Goal: Task Accomplishment & Management: Complete application form

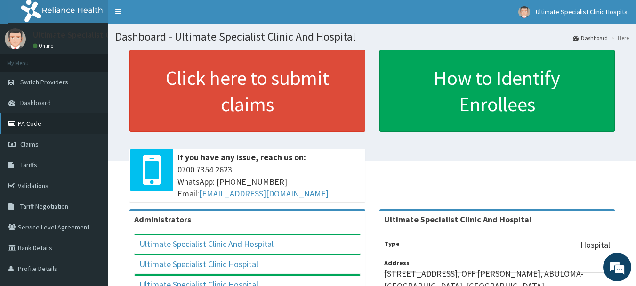
click at [39, 127] on link "PA Code" at bounding box center [54, 123] width 108 height 21
click at [21, 144] on span "Claims" at bounding box center [29, 144] width 18 height 8
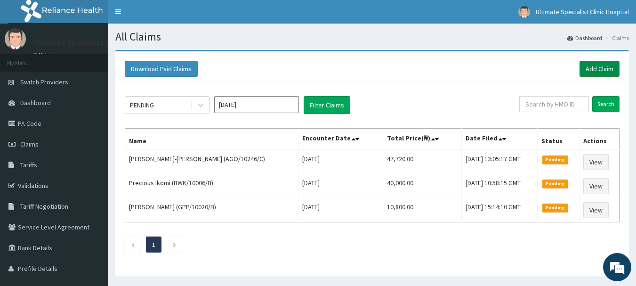
click at [590, 68] on link "Add Claim" at bounding box center [599, 69] width 40 height 16
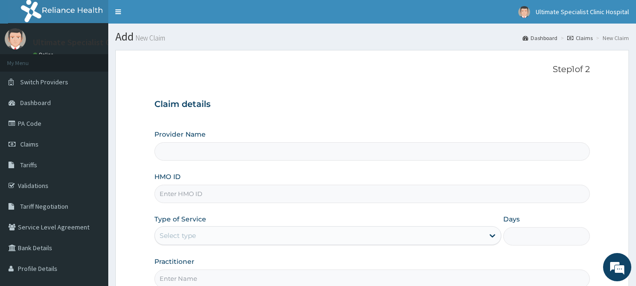
type input "Ultimate Specialist Clinic And Hospital"
click at [172, 195] on input "HMO ID" at bounding box center [372, 193] width 436 height 18
paste input "SKN/10362/A"
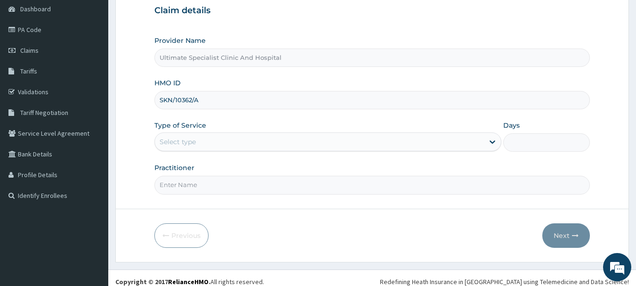
scroll to position [94, 0]
type input "SKN/10362/A"
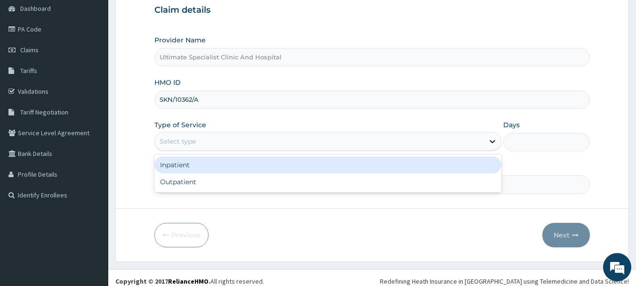
click at [490, 140] on icon at bounding box center [492, 141] width 6 height 3
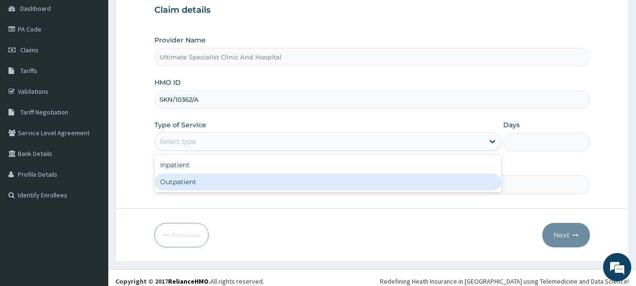
scroll to position [0, 0]
click at [188, 184] on div "Outpatient" at bounding box center [327, 181] width 347 height 17
type input "1"
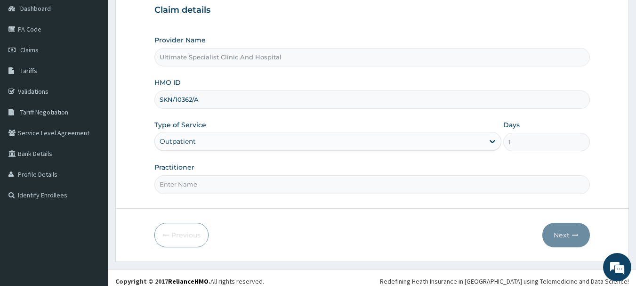
click at [187, 185] on input "Practitioner" at bounding box center [372, 184] width 436 height 18
type input "DR ARCHOR"
click at [566, 234] on button "Next" at bounding box center [566, 235] width 48 height 24
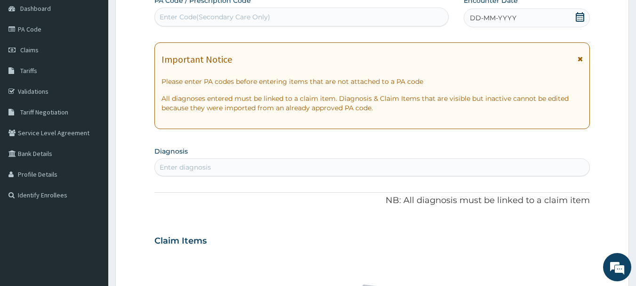
click at [170, 12] on div "Enter Code(Secondary Care Only)" at bounding box center [215, 16] width 111 height 9
paste input "PA/8E956F"
type input "PA/8E956F"
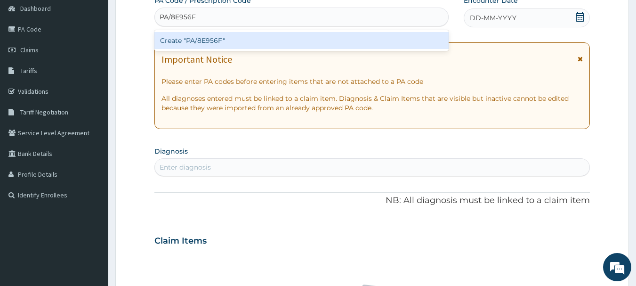
click at [207, 43] on div "Create "PA/8E956F"" at bounding box center [301, 40] width 295 height 17
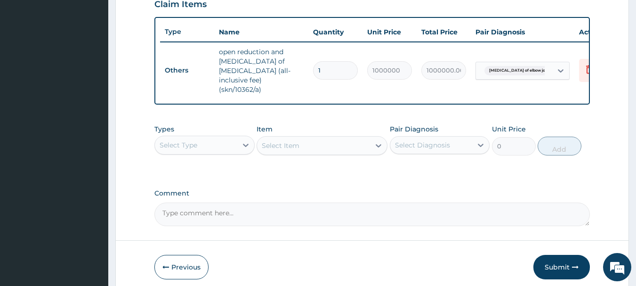
scroll to position [350, 0]
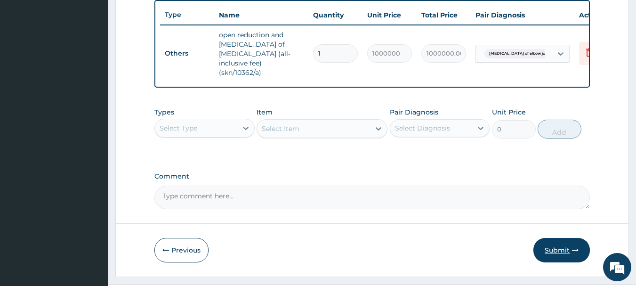
click at [557, 247] on button "Submit" at bounding box center [561, 250] width 56 height 24
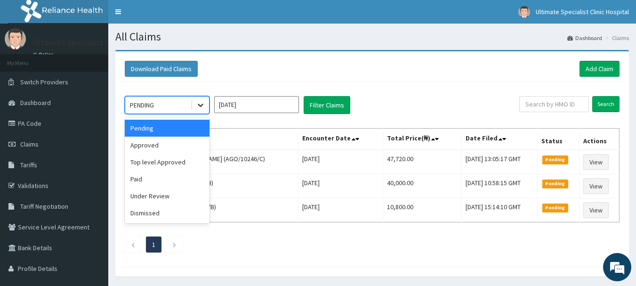
click at [203, 104] on icon at bounding box center [200, 104] width 9 height 9
click at [143, 146] on div "Approved" at bounding box center [167, 144] width 85 height 17
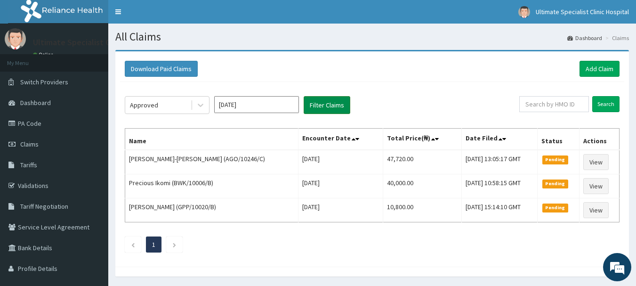
click at [337, 110] on button "Filter Claims" at bounding box center [327, 105] width 47 height 18
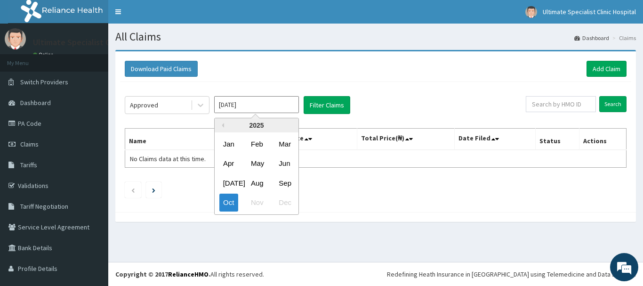
click at [286, 105] on input "Oct 2025" at bounding box center [256, 104] width 85 height 17
click at [280, 181] on div "Sep" at bounding box center [284, 182] width 19 height 17
type input "Sep 2025"
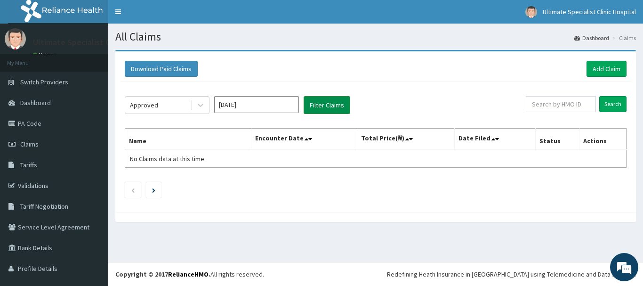
click at [336, 100] on button "Filter Claims" at bounding box center [327, 105] width 47 height 18
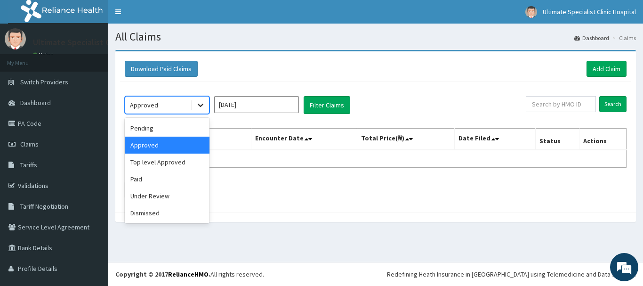
click at [202, 110] on icon at bounding box center [200, 104] width 9 height 9
click at [152, 133] on div "Pending" at bounding box center [167, 128] width 85 height 17
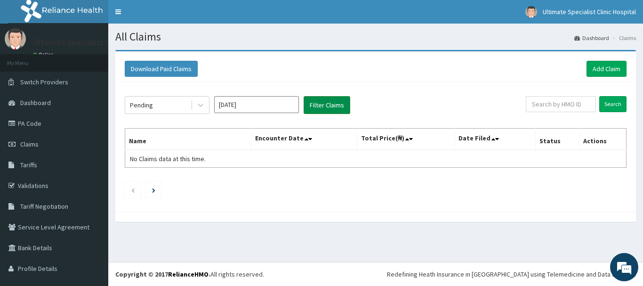
click at [326, 106] on button "Filter Claims" at bounding box center [327, 105] width 47 height 18
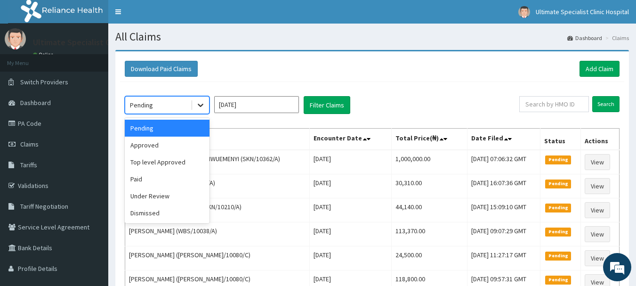
click at [200, 105] on icon at bounding box center [201, 105] width 6 height 3
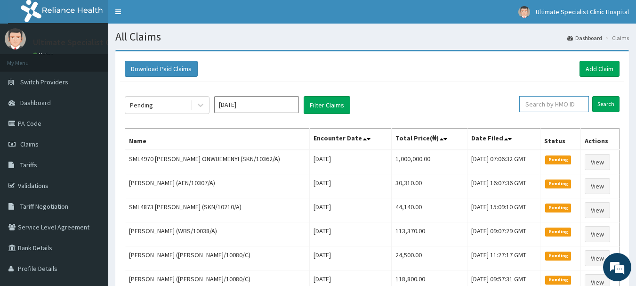
click at [552, 104] on input "text" at bounding box center [554, 104] width 70 height 16
paste input "SKN/10362/A"
type input "SKN/10362/A"
click at [611, 102] on input "Search" at bounding box center [605, 104] width 27 height 16
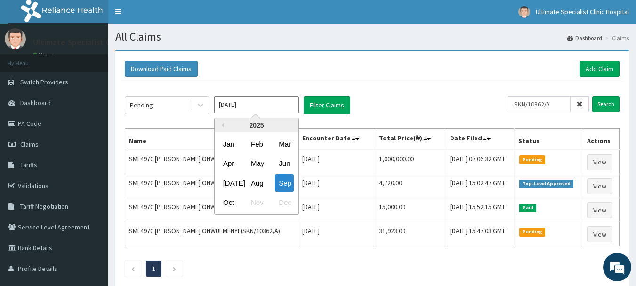
click at [263, 105] on input "[DATE]" at bounding box center [256, 104] width 85 height 17
click at [252, 146] on div "Feb" at bounding box center [256, 143] width 19 height 17
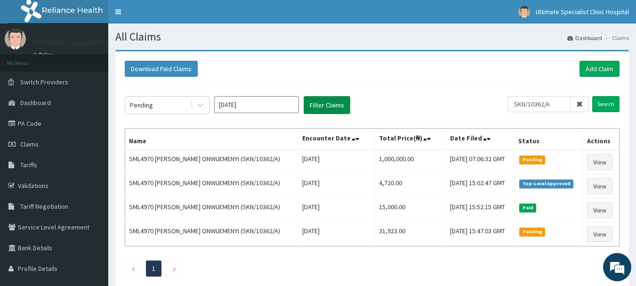
click at [321, 107] on button "Filter Claims" at bounding box center [327, 105] width 47 height 18
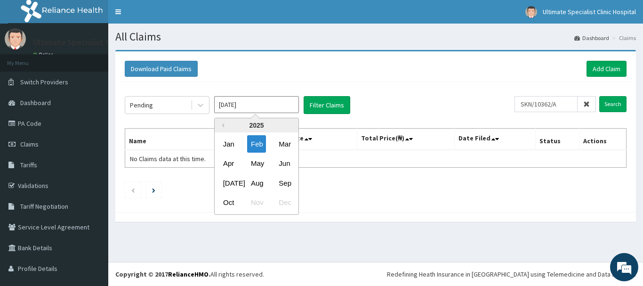
click at [292, 109] on input "Feb 2025" at bounding box center [256, 104] width 85 height 17
click at [289, 144] on div "Mar" at bounding box center [284, 143] width 19 height 17
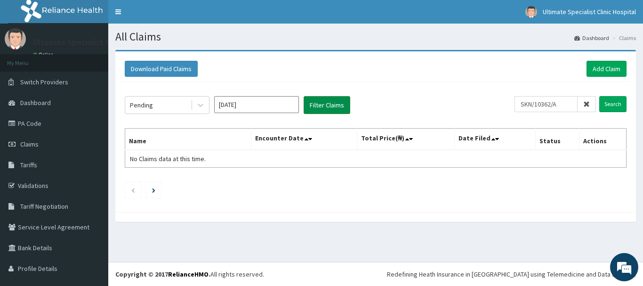
click at [341, 104] on button "Filter Claims" at bounding box center [327, 105] width 47 height 18
click at [324, 106] on button "Filter Claims" at bounding box center [327, 105] width 47 height 18
click at [280, 107] on input "Mar 2025" at bounding box center [256, 104] width 85 height 17
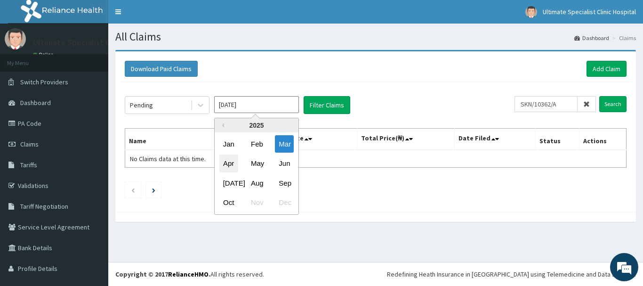
click at [230, 164] on div "Apr" at bounding box center [228, 163] width 19 height 17
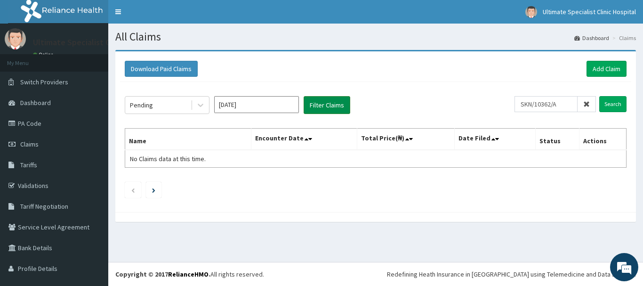
click at [343, 104] on button "Filter Claims" at bounding box center [327, 105] width 47 height 18
click at [275, 103] on input "Apr 2025" at bounding box center [256, 104] width 85 height 17
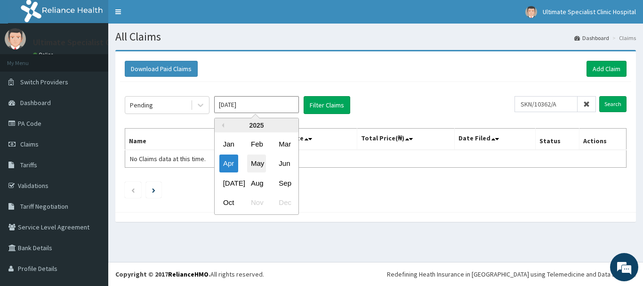
click at [255, 164] on div "May" at bounding box center [256, 163] width 19 height 17
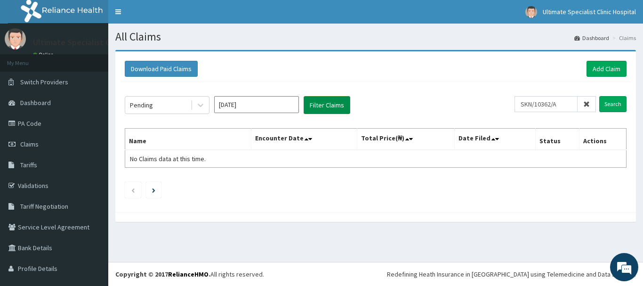
click at [333, 103] on button "Filter Claims" at bounding box center [327, 105] width 47 height 18
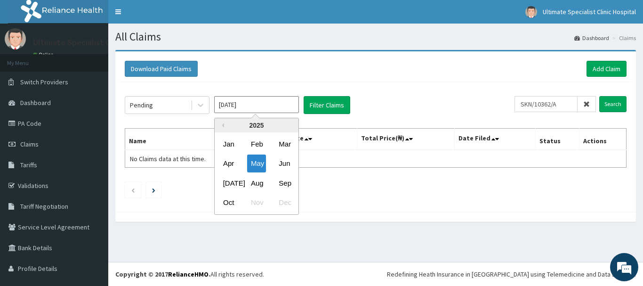
click at [276, 107] on input "May 2025" at bounding box center [256, 104] width 85 height 17
click at [283, 159] on div "Jun" at bounding box center [284, 163] width 19 height 17
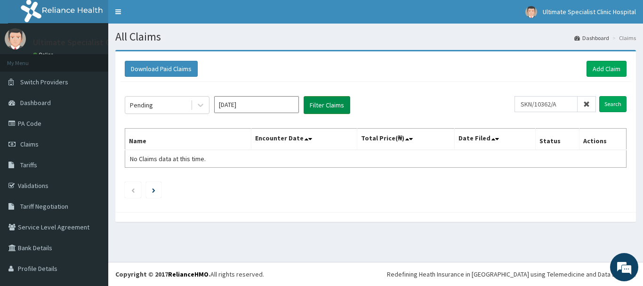
click at [339, 107] on button "Filter Claims" at bounding box center [327, 105] width 47 height 18
click at [201, 104] on icon at bounding box center [200, 104] width 9 height 9
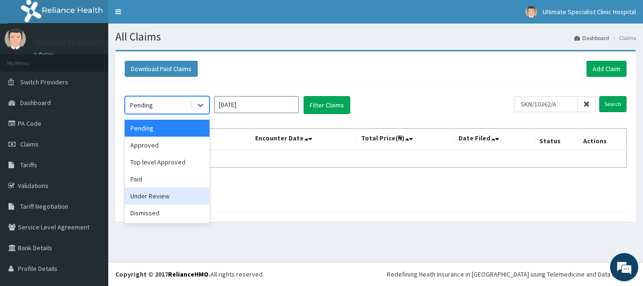
click at [162, 195] on div "Under Review" at bounding box center [167, 195] width 85 height 17
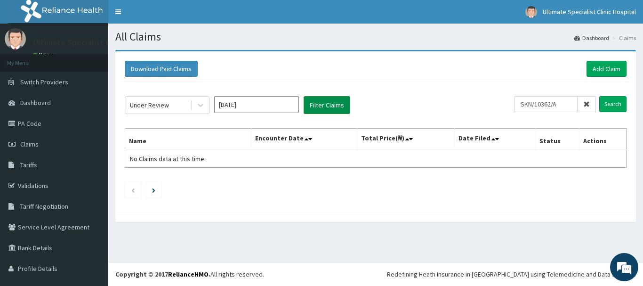
click at [324, 107] on button "Filter Claims" at bounding box center [327, 105] width 47 height 18
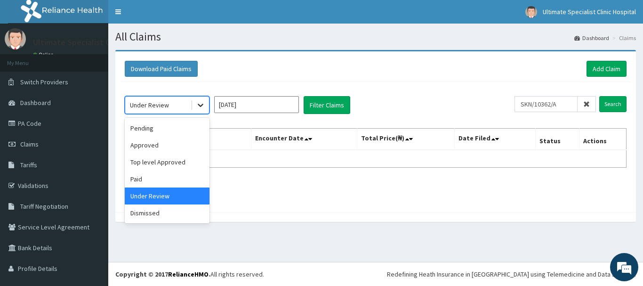
click at [202, 105] on icon at bounding box center [201, 105] width 6 height 3
click at [152, 131] on div "Pending" at bounding box center [167, 128] width 85 height 17
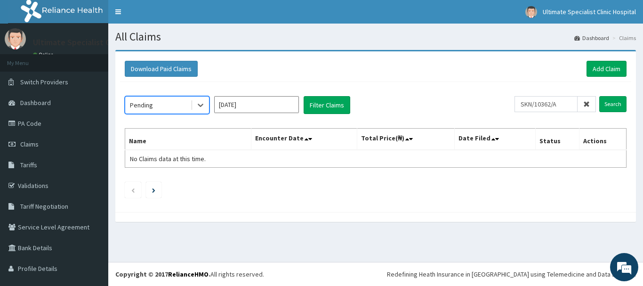
click at [282, 105] on input "Jun 2025" at bounding box center [256, 104] width 85 height 17
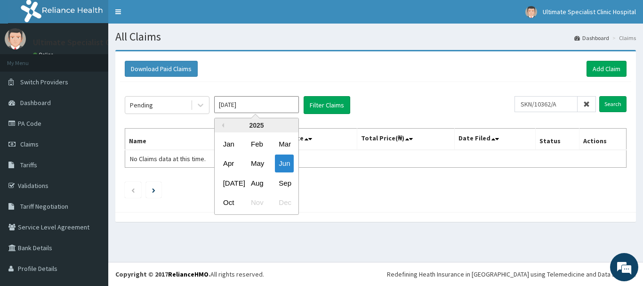
click at [240, 179] on div "Jul Aug Sep" at bounding box center [257, 182] width 84 height 19
click at [230, 183] on div "Jul" at bounding box center [228, 182] width 19 height 17
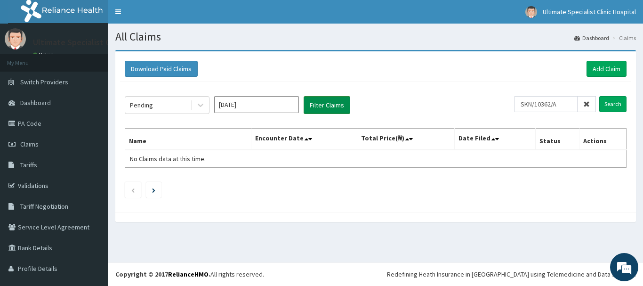
click at [331, 100] on button "Filter Claims" at bounding box center [327, 105] width 47 height 18
click at [331, 101] on button "Filter Claims" at bounding box center [327, 105] width 47 height 18
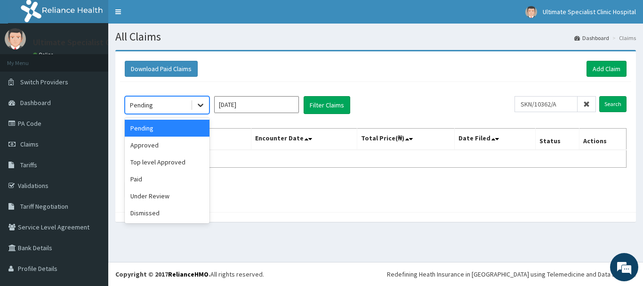
click at [201, 104] on icon at bounding box center [200, 104] width 9 height 9
click at [144, 193] on div "Under Review" at bounding box center [167, 195] width 85 height 17
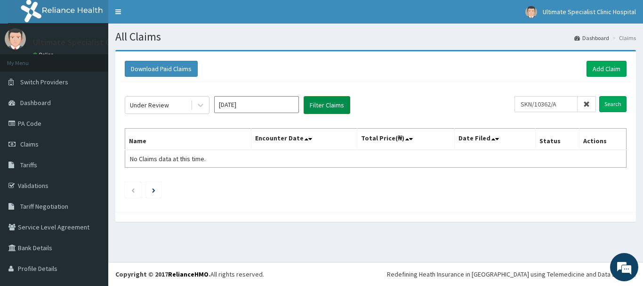
click at [326, 108] on button "Filter Claims" at bounding box center [327, 105] width 47 height 18
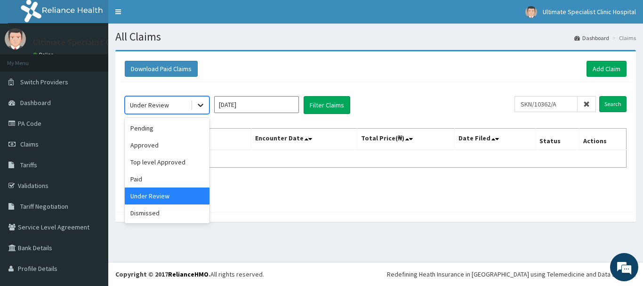
click at [197, 107] on icon at bounding box center [200, 104] width 9 height 9
click at [152, 143] on div "Approved" at bounding box center [167, 144] width 85 height 17
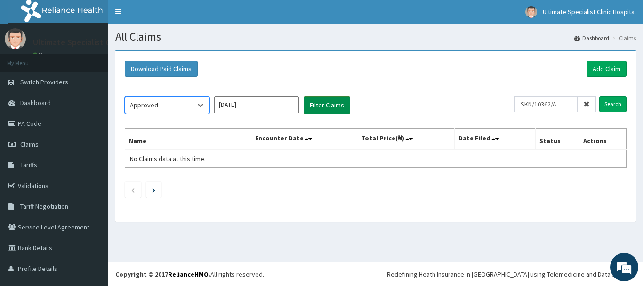
click at [326, 106] on button "Filter Claims" at bounding box center [327, 105] width 47 height 18
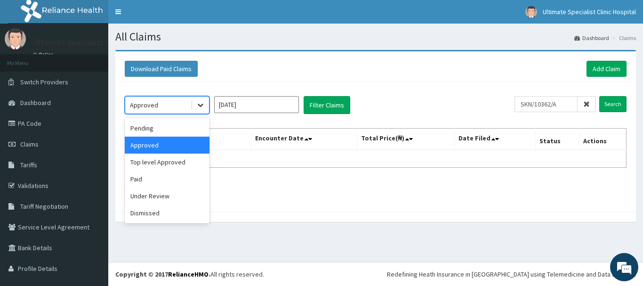
click at [202, 107] on icon at bounding box center [200, 104] width 9 height 9
click at [137, 129] on div "Pending" at bounding box center [167, 128] width 85 height 17
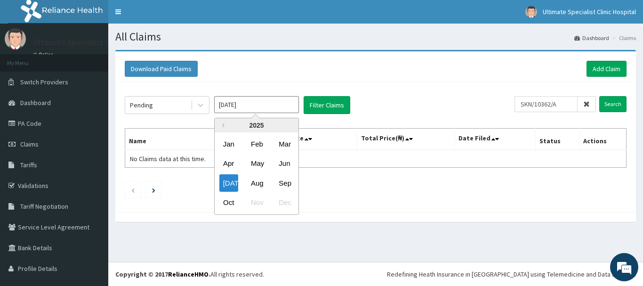
click at [280, 106] on input "Jul 2025" at bounding box center [256, 104] width 85 height 17
click at [252, 182] on div "Aug" at bounding box center [256, 182] width 19 height 17
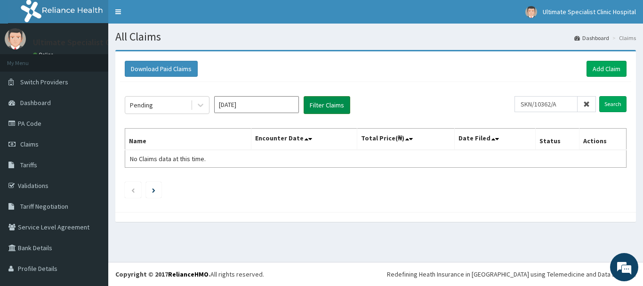
click at [337, 105] on button "Filter Claims" at bounding box center [327, 105] width 47 height 18
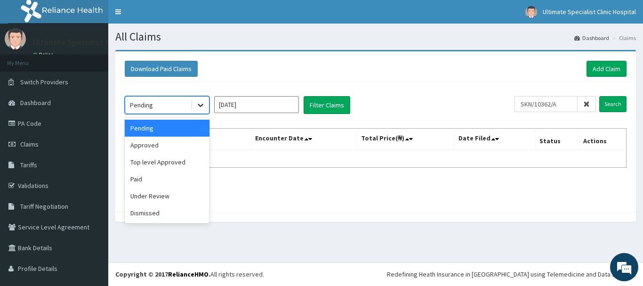
click at [204, 106] on icon at bounding box center [200, 104] width 9 height 9
click at [158, 199] on div "Under Review" at bounding box center [167, 195] width 85 height 17
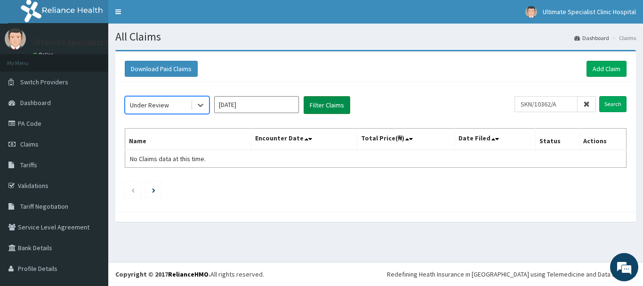
click at [320, 105] on button "Filter Claims" at bounding box center [327, 105] width 47 height 18
click at [333, 104] on button "Filter Claims" at bounding box center [327, 105] width 47 height 18
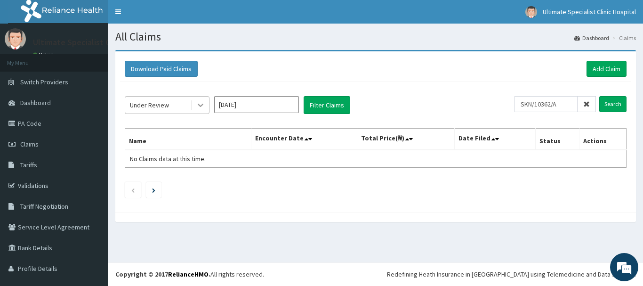
click at [205, 109] on div at bounding box center [200, 104] width 17 height 17
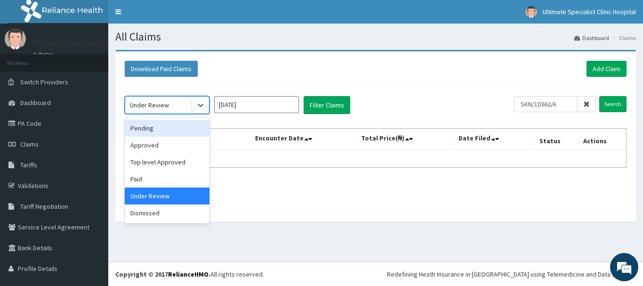
click at [160, 130] on div "Pending" at bounding box center [167, 128] width 85 height 17
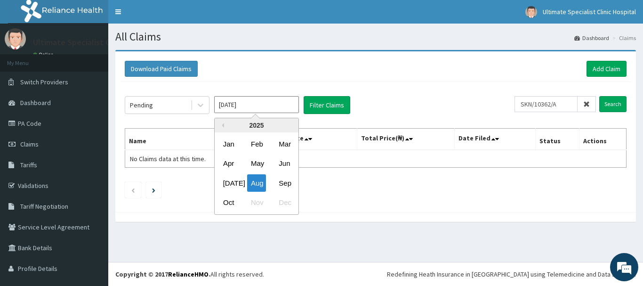
click at [273, 105] on input "Aug 2025" at bounding box center [256, 104] width 85 height 17
click at [282, 179] on div "Sep" at bounding box center [284, 182] width 19 height 17
type input "Sep 2025"
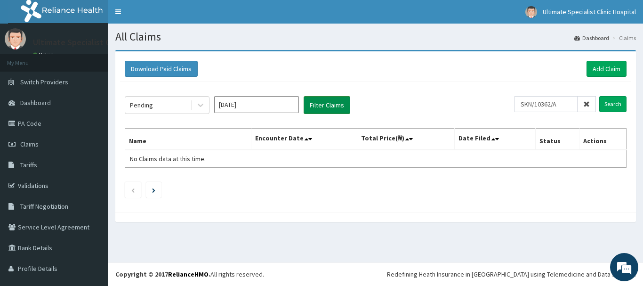
click at [323, 110] on button "Filter Claims" at bounding box center [327, 105] width 47 height 18
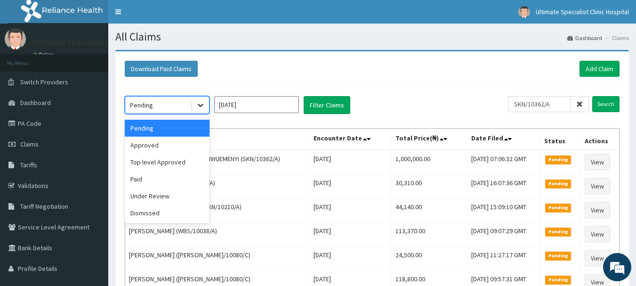
click at [204, 105] on icon at bounding box center [200, 104] width 9 height 9
click at [156, 193] on div "Under Review" at bounding box center [167, 195] width 85 height 17
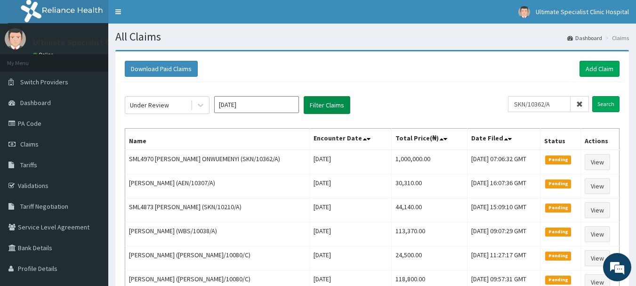
click at [326, 106] on button "Filter Claims" at bounding box center [327, 105] width 47 height 18
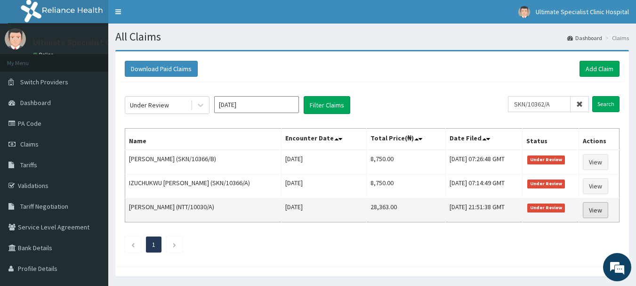
click at [600, 209] on link "View" at bounding box center [595, 210] width 25 height 16
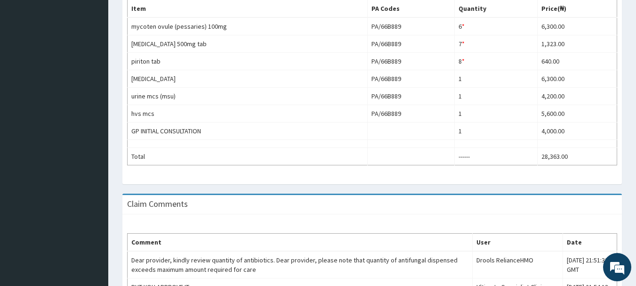
scroll to position [210, 0]
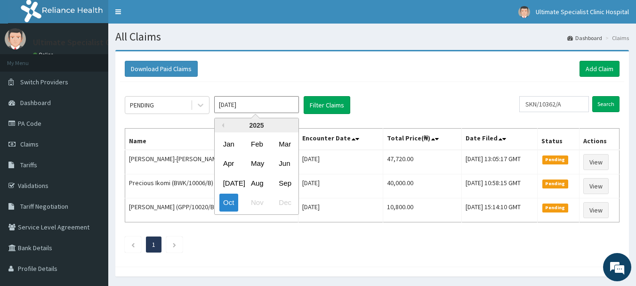
click at [273, 102] on input "[DATE]" at bounding box center [256, 104] width 85 height 17
click at [288, 183] on div "Sep" at bounding box center [284, 182] width 19 height 17
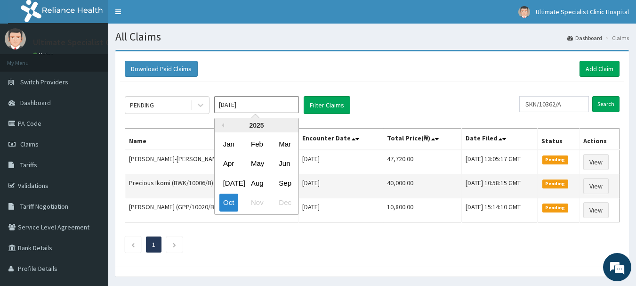
type input "[DATE]"
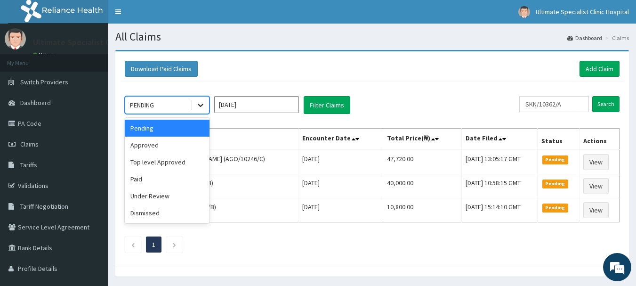
click at [206, 103] on div at bounding box center [200, 104] width 17 height 17
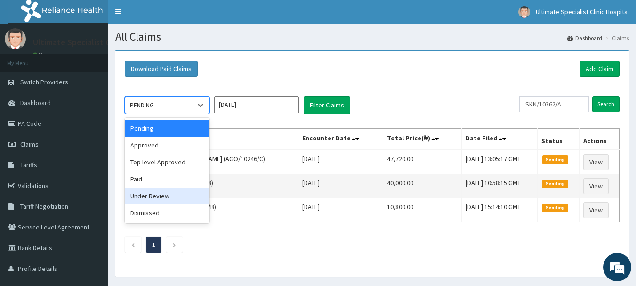
click at [145, 197] on div "Under Review" at bounding box center [167, 195] width 85 height 17
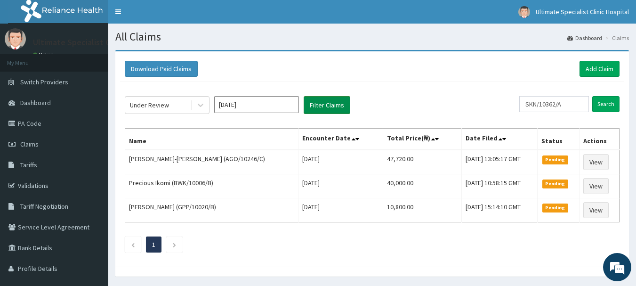
click at [336, 103] on button "Filter Claims" at bounding box center [327, 105] width 47 height 18
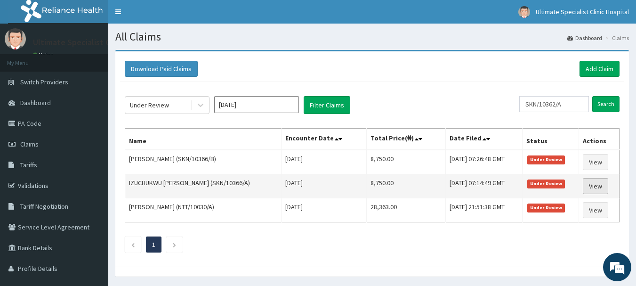
click at [593, 186] on link "View" at bounding box center [595, 186] width 25 height 16
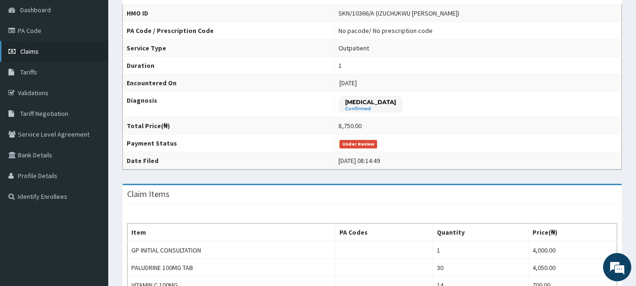
scroll to position [71, 0]
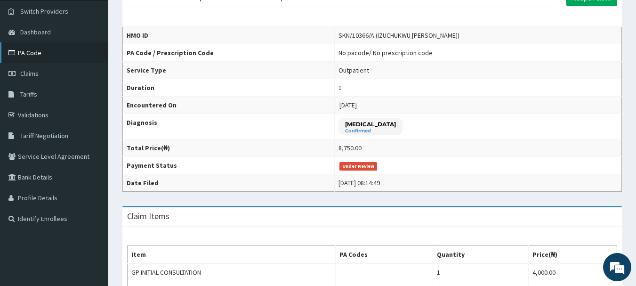
click at [31, 53] on link "PA Code" at bounding box center [54, 52] width 108 height 21
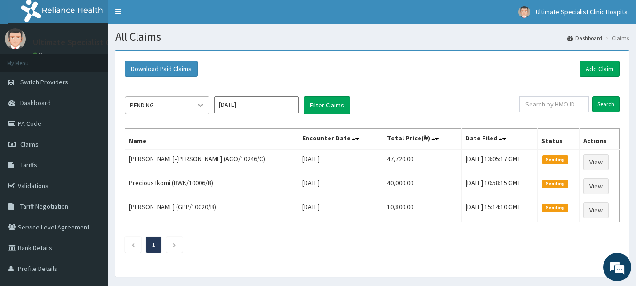
click at [197, 104] on icon at bounding box center [200, 104] width 9 height 9
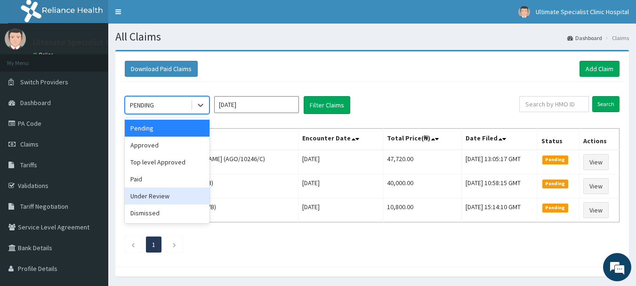
click at [146, 195] on div "Under Review" at bounding box center [167, 195] width 85 height 17
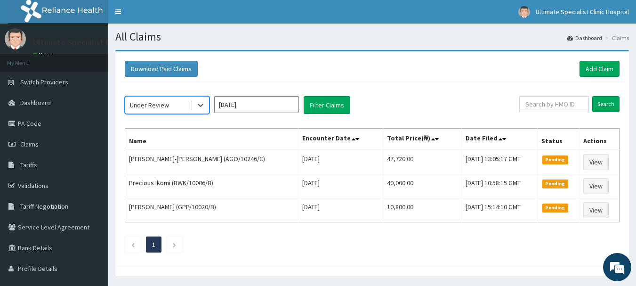
click at [288, 105] on input "[DATE]" at bounding box center [256, 104] width 85 height 17
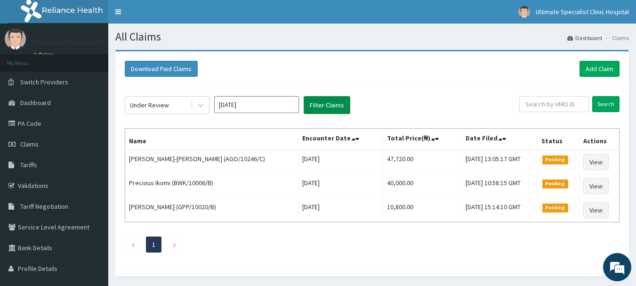
click at [333, 104] on button "Filter Claims" at bounding box center [327, 105] width 47 height 18
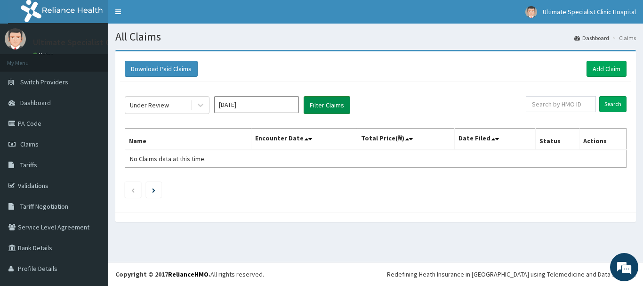
click at [333, 104] on button "Filter Claims" at bounding box center [327, 105] width 47 height 18
click at [284, 107] on input "[DATE]" at bounding box center [256, 104] width 85 height 17
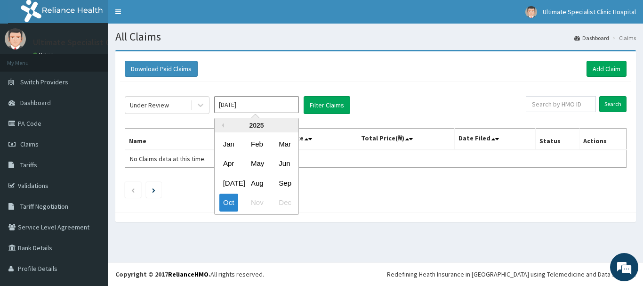
click at [284, 179] on div "Sep" at bounding box center [284, 182] width 19 height 17
type input "[DATE]"
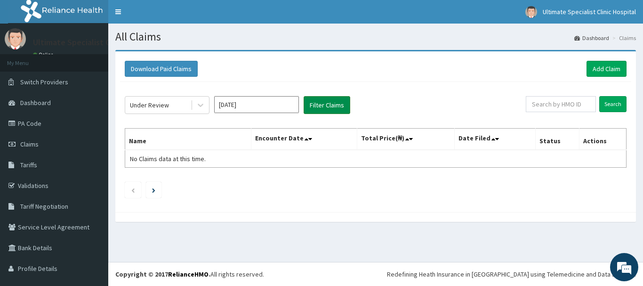
click at [319, 104] on button "Filter Claims" at bounding box center [327, 105] width 47 height 18
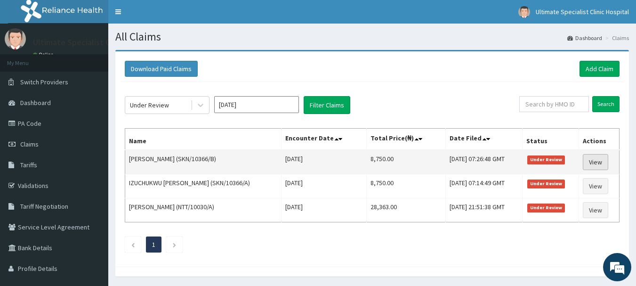
click at [599, 162] on link "View" at bounding box center [595, 162] width 25 height 16
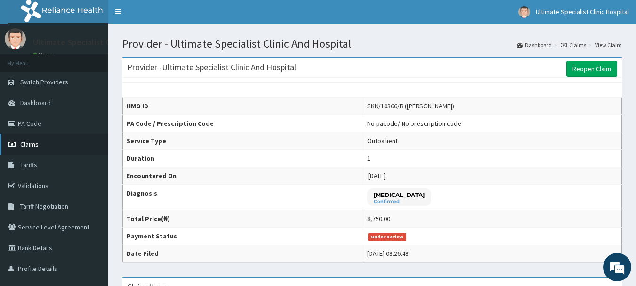
click at [28, 142] on span "Claims" at bounding box center [29, 144] width 18 height 8
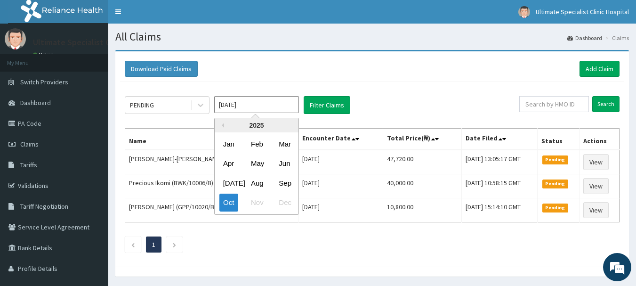
click at [252, 107] on input "Oct 2025" at bounding box center [256, 104] width 85 height 17
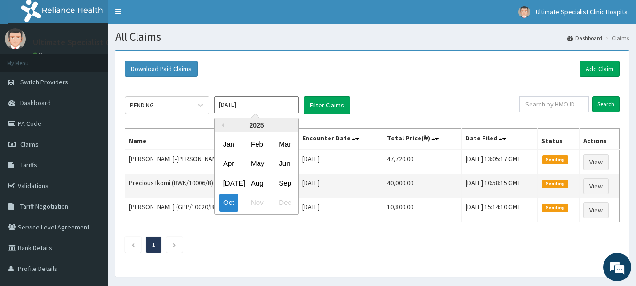
drag, startPoint x: 284, startPoint y: 184, endPoint x: 274, endPoint y: 179, distance: 10.9
click at [282, 183] on div "Sep" at bounding box center [284, 182] width 19 height 17
type input "Sep 2025"
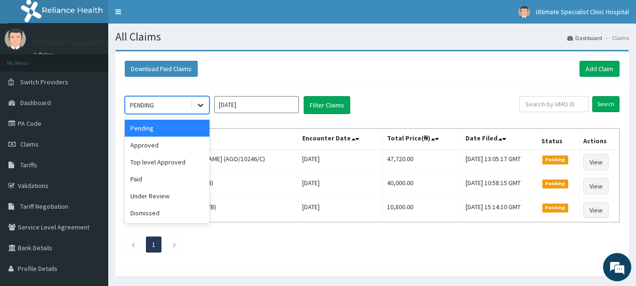
click at [199, 110] on div at bounding box center [200, 104] width 17 height 17
click at [152, 196] on div "Under Review" at bounding box center [167, 195] width 85 height 17
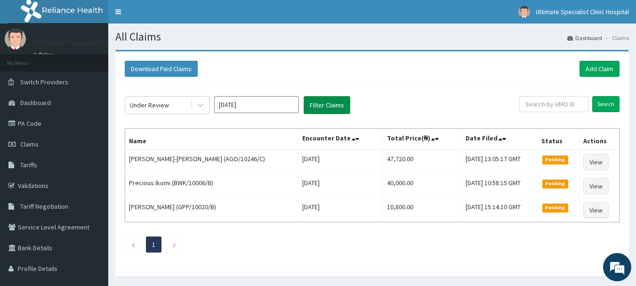
click at [328, 105] on button "Filter Claims" at bounding box center [327, 105] width 47 height 18
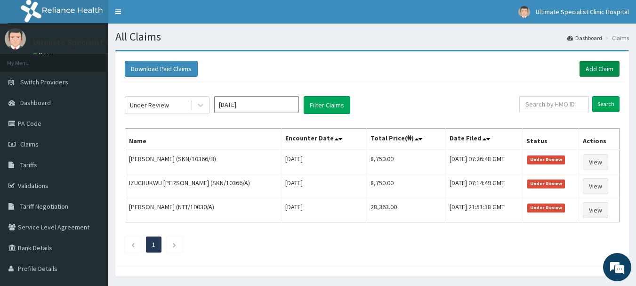
click at [591, 70] on link "Add Claim" at bounding box center [599, 69] width 40 height 16
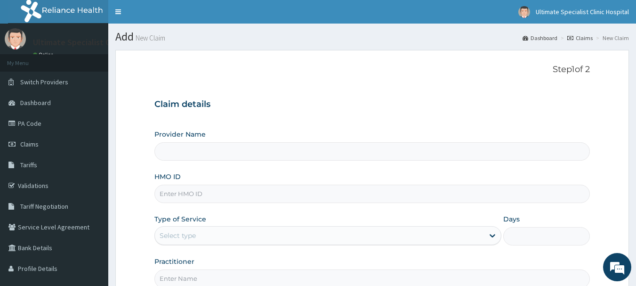
click at [181, 194] on input "HMO ID" at bounding box center [372, 193] width 436 height 18
type input "Ultimate Specialist Clinic And Hospital"
click at [177, 198] on input "HMO ID" at bounding box center [372, 193] width 436 height 18
type input "V"
paste input "EDE/10032/D"
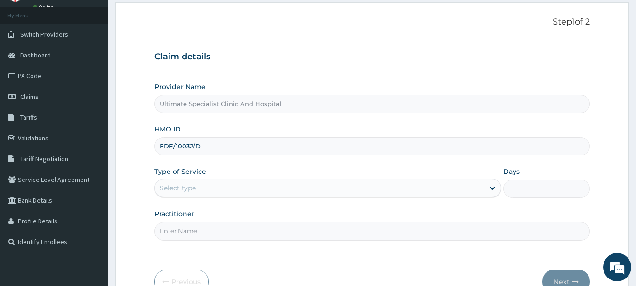
scroll to position [47, 0]
type input "EDE/10032/D"
click at [493, 189] on icon at bounding box center [492, 188] width 6 height 3
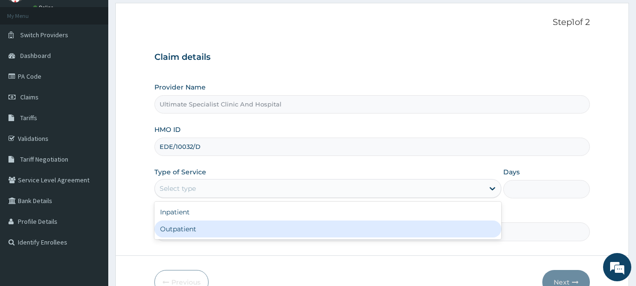
click at [190, 227] on div "Outpatient" at bounding box center [327, 228] width 347 height 17
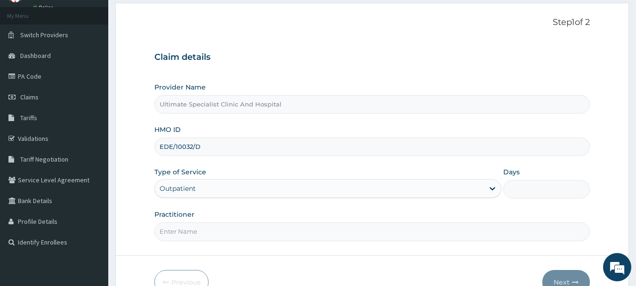
type input "1"
click at [177, 233] on input "Practitioner" at bounding box center [372, 231] width 436 height 18
type input "[PERSON_NAME]"
click at [562, 276] on button "Next" at bounding box center [566, 282] width 48 height 24
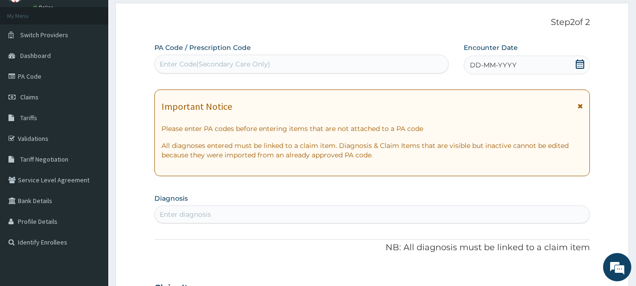
click at [190, 62] on div "Enter Code(Secondary Care Only)" at bounding box center [215, 63] width 111 height 9
paste input "PA/205AA4"
type input "PA/205AA4"
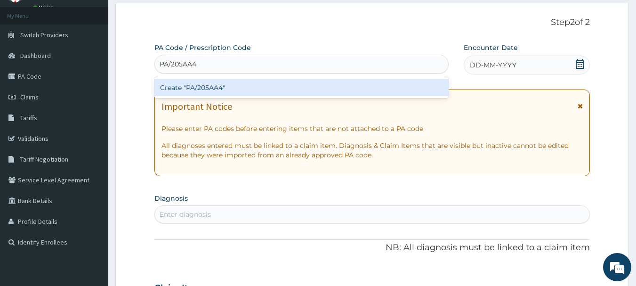
click at [201, 84] on div "Create "PA/205AA4"" at bounding box center [301, 87] width 295 height 17
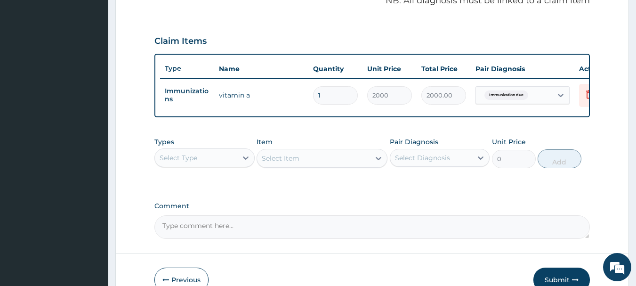
scroll to position [355, 0]
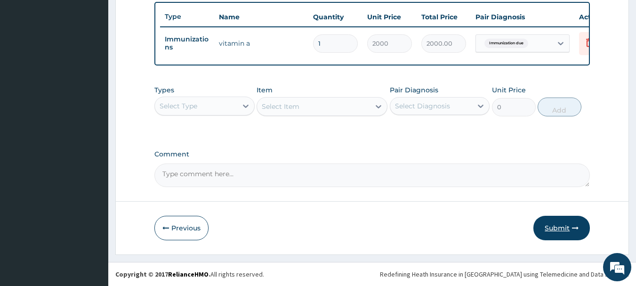
click at [558, 219] on button "Submit" at bounding box center [561, 228] width 56 height 24
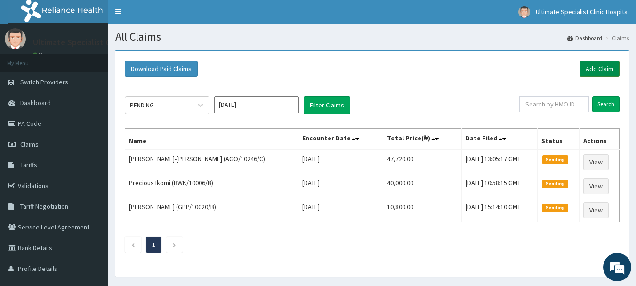
click at [590, 71] on link "Add Claim" at bounding box center [599, 69] width 40 height 16
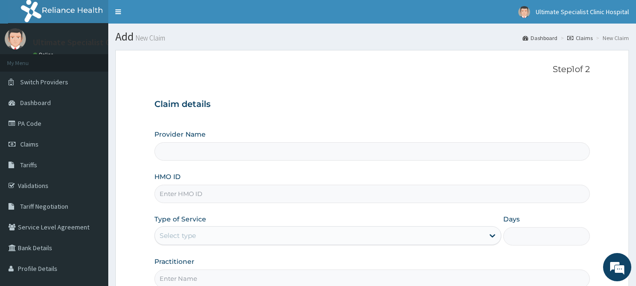
type input "Ultimate Specialist Clinic And Hospital"
click at [166, 194] on input "HMO ID" at bounding box center [372, 193] width 436 height 18
click at [162, 197] on input "HMO ID" at bounding box center [372, 193] width 436 height 18
click at [189, 200] on input "HMO ID" at bounding box center [372, 193] width 436 height 18
paste input "ACT/10103/C"
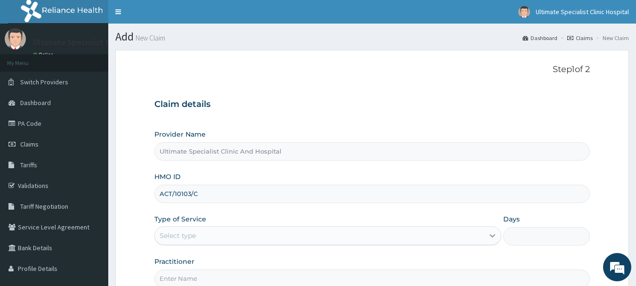
type input "ACT/10103/C"
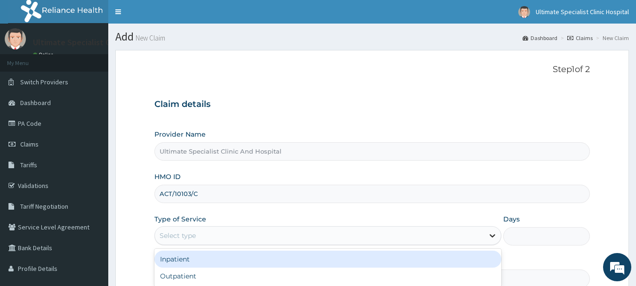
click at [498, 235] on div at bounding box center [492, 235] width 17 height 17
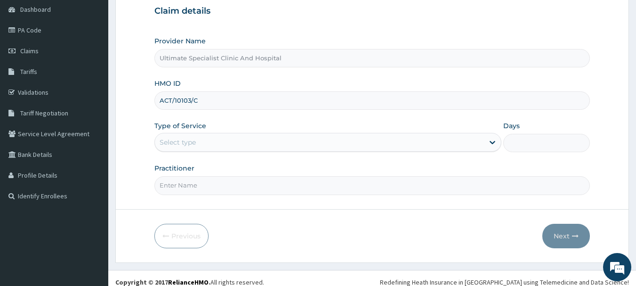
scroll to position [94, 0]
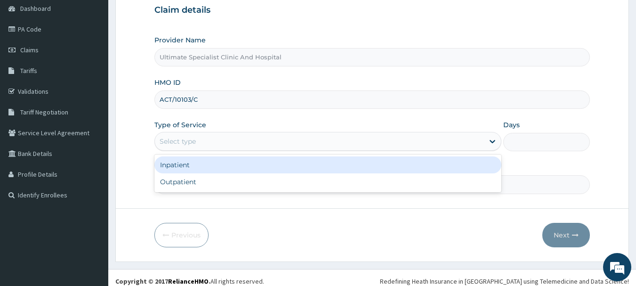
click at [483, 140] on div "Select type" at bounding box center [319, 141] width 329 height 15
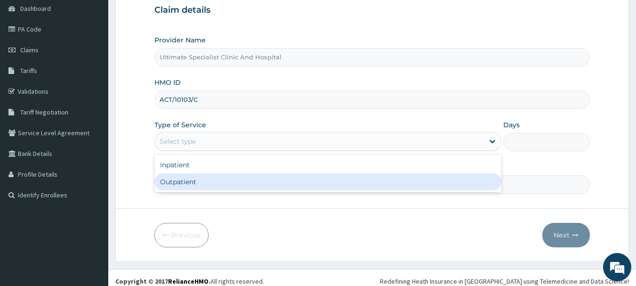
click at [355, 188] on div "Outpatient" at bounding box center [327, 181] width 347 height 17
type input "1"
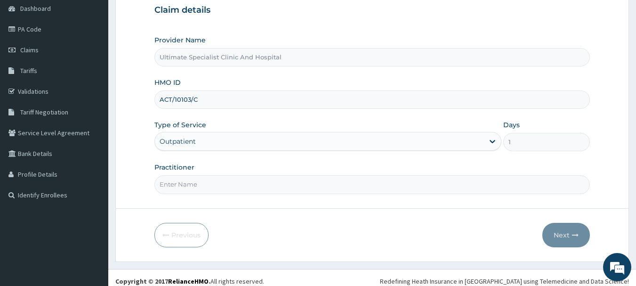
click at [194, 186] on input "Practitioner" at bounding box center [372, 184] width 436 height 18
click at [174, 192] on input "Practitioner" at bounding box center [372, 184] width 436 height 18
click at [174, 190] on input "Practitioner" at bounding box center [372, 184] width 436 height 18
type input "DR KOKO"
click at [563, 231] on button "Next" at bounding box center [566, 235] width 48 height 24
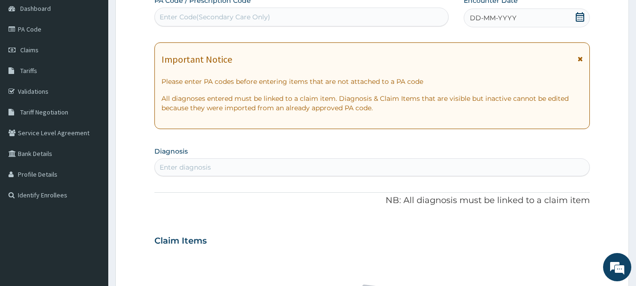
click at [228, 22] on div "Enter Code(Secondary Care Only)" at bounding box center [215, 16] width 111 height 9
paste input "PA/510528"
type input "PA/510528"
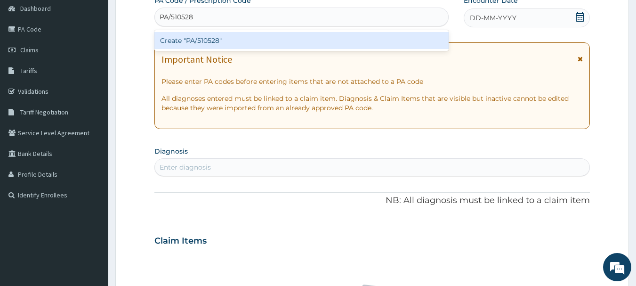
click at [222, 40] on div "Create "PA/510528"" at bounding box center [301, 40] width 295 height 17
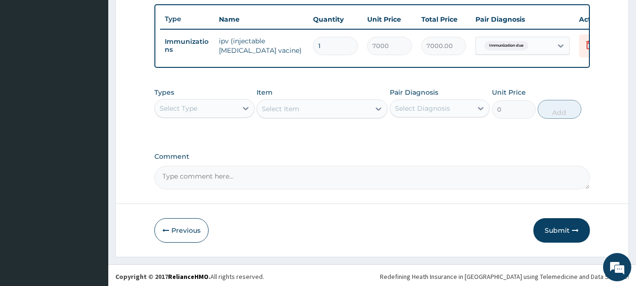
scroll to position [355, 0]
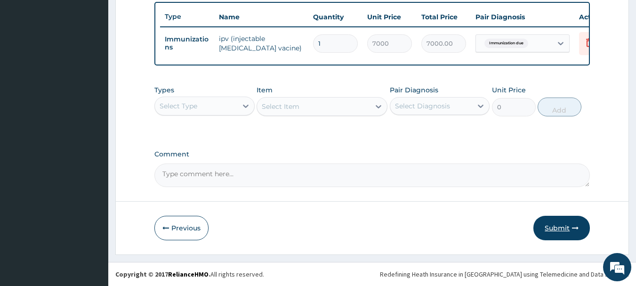
click at [552, 221] on button "Submit" at bounding box center [561, 228] width 56 height 24
